Goal: Information Seeking & Learning: Learn about a topic

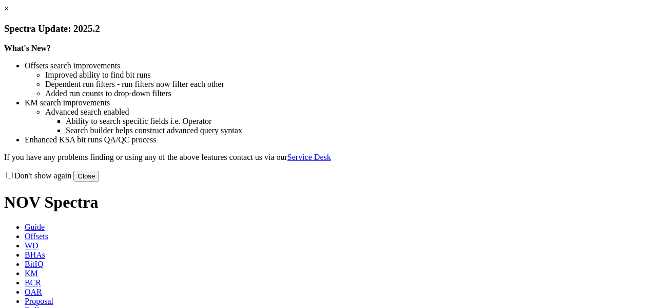
click at [99, 181] on button "Close" at bounding box center [86, 175] width 26 height 11
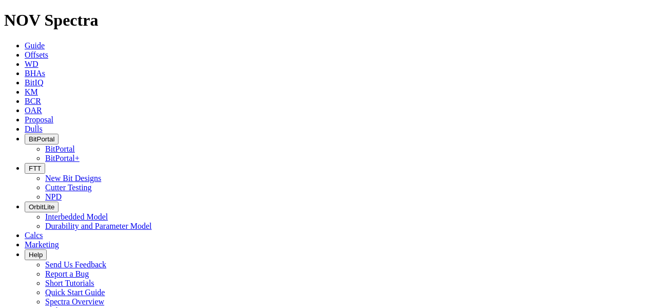
click at [48, 50] on link "Offsets" at bounding box center [37, 54] width 24 height 9
type input "arcadia"
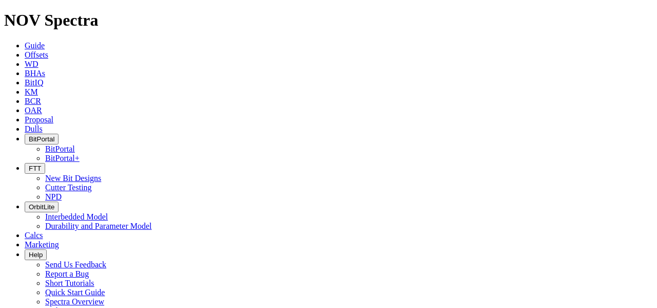
radio input "true"
radio input "false"
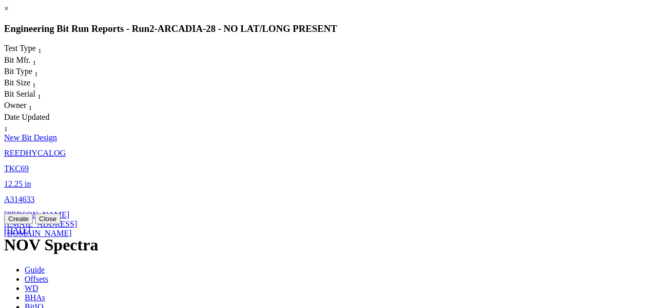
click at [66, 148] on link "REEDHYCALOG" at bounding box center [35, 152] width 62 height 9
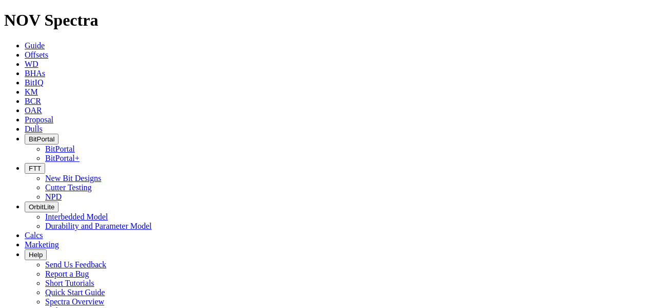
select select "New Bit Design"
